Goal: Transaction & Acquisition: Subscribe to service/newsletter

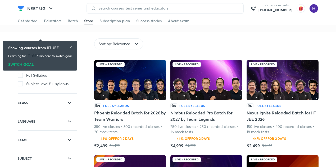
scroll to position [24, 0]
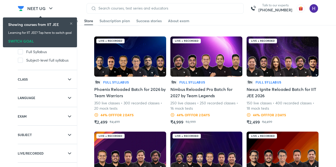
click at [122, 71] on img at bounding box center [130, 56] width 72 height 40
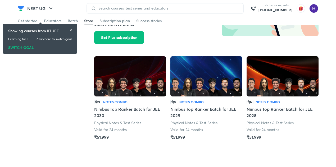
scroll to position [475, 0]
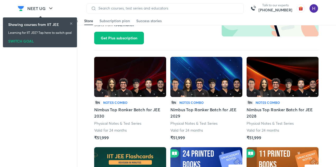
click at [131, 79] on img at bounding box center [130, 77] width 72 height 40
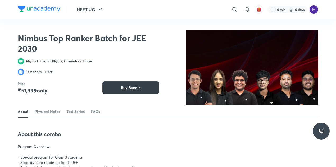
click at [135, 90] on span "Buy Bundle" at bounding box center [131, 87] width 20 height 5
